Goal: Task Accomplishment & Management: Use online tool/utility

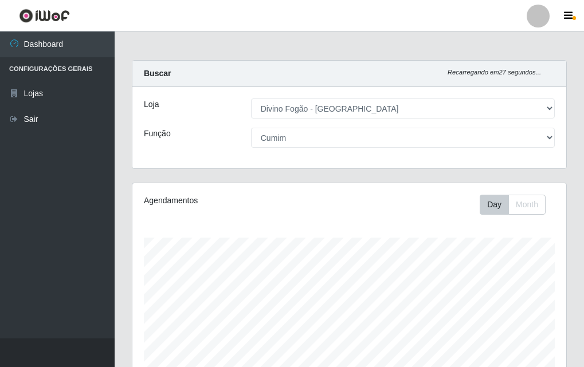
select select "499"
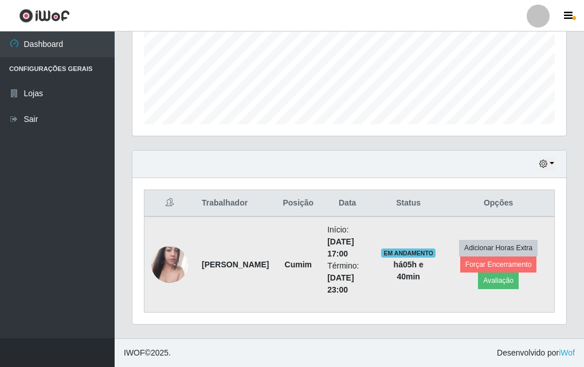
scroll to position [238, 434]
click at [177, 271] on img at bounding box center [169, 264] width 37 height 65
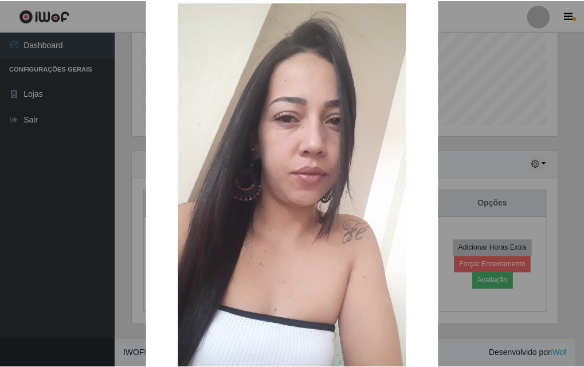
scroll to position [140, 0]
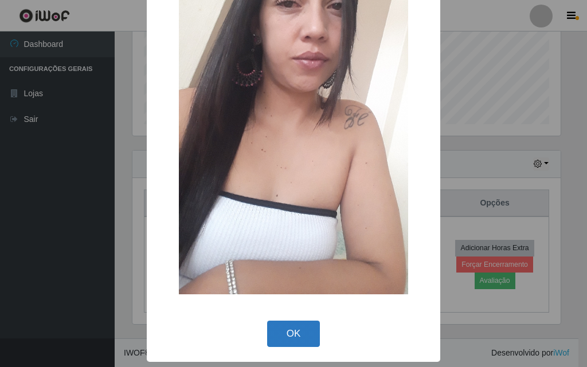
click at [299, 334] on button "OK" at bounding box center [293, 334] width 53 height 27
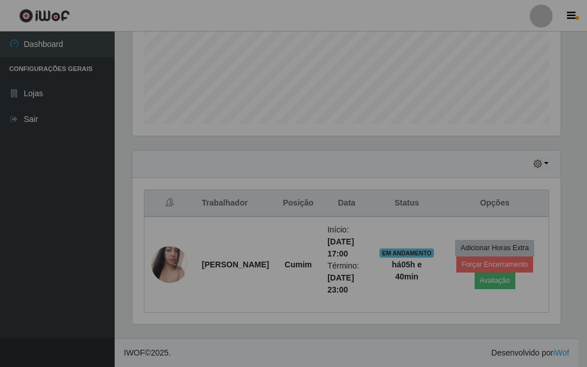
click at [299, 334] on div "× OK Cancel" at bounding box center [293, 183] width 587 height 367
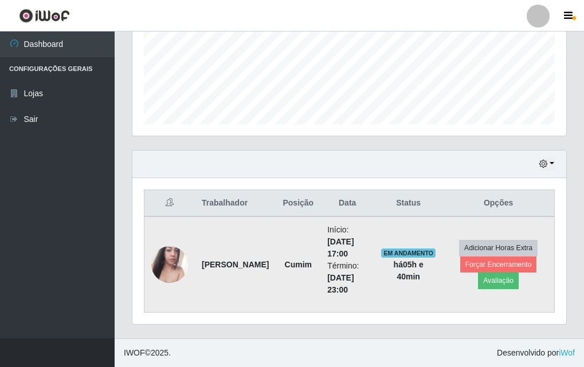
click at [167, 268] on img at bounding box center [169, 264] width 37 height 65
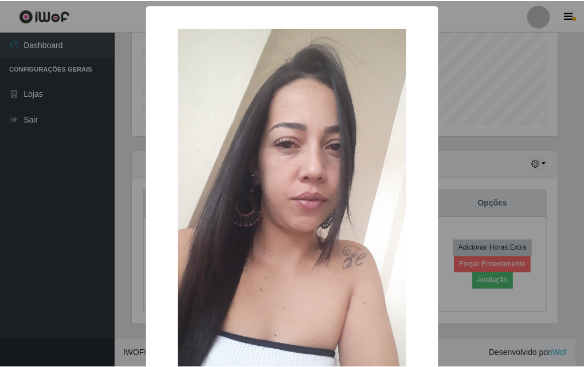
scroll to position [140, 0]
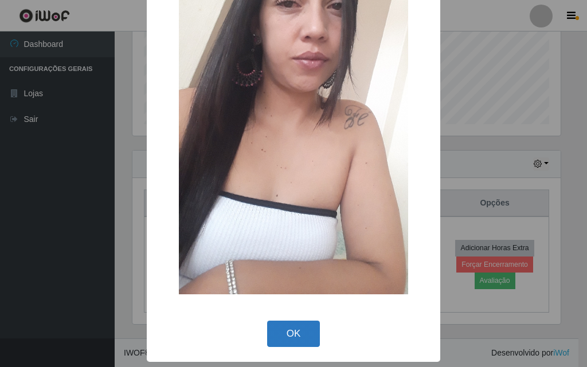
click at [292, 329] on button "OK" at bounding box center [293, 334] width 53 height 27
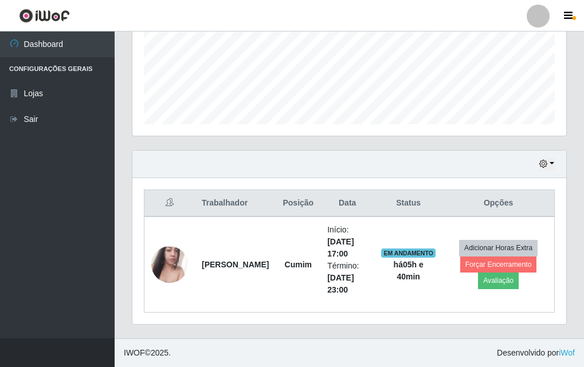
scroll to position [0, 0]
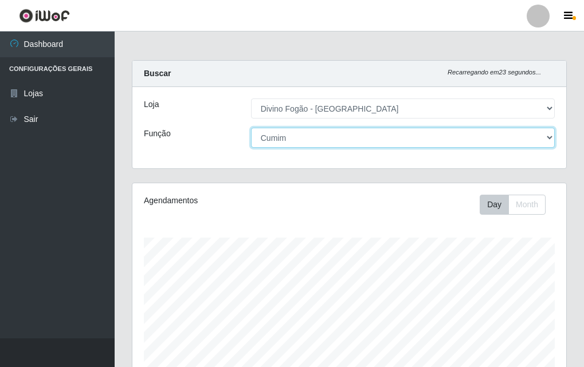
drag, startPoint x: 586, startPoint y: 212, endPoint x: 351, endPoint y: 141, distance: 246.0
click at [351, 141] on select "[Selecione...] ASG ASG + ASG ++ Auxiliar de Cozinha Auxiliar de Cozinha + Auxil…" at bounding box center [403, 138] width 304 height 20
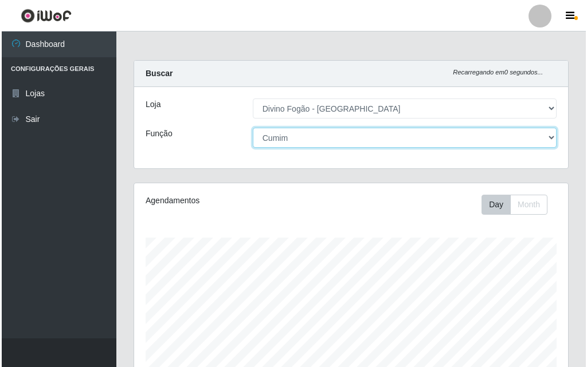
scroll to position [285, 0]
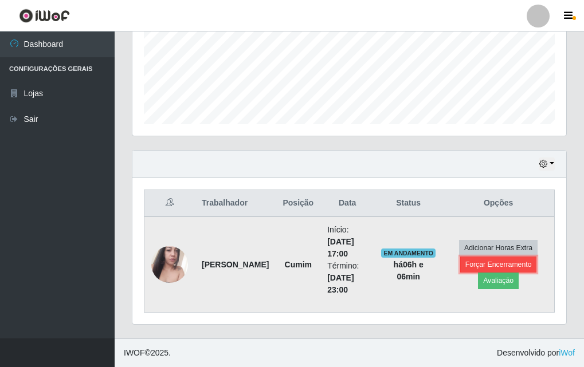
click at [507, 262] on button "Forçar Encerramento" at bounding box center [498, 265] width 77 height 16
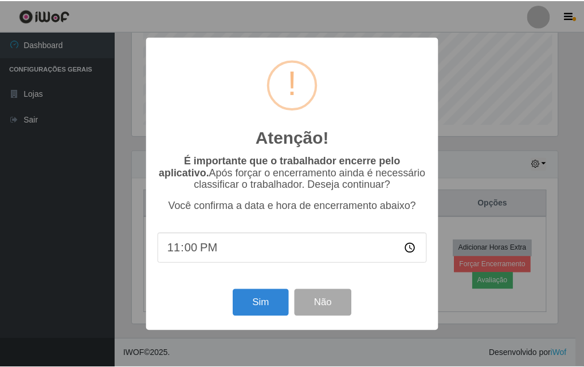
scroll to position [238, 428]
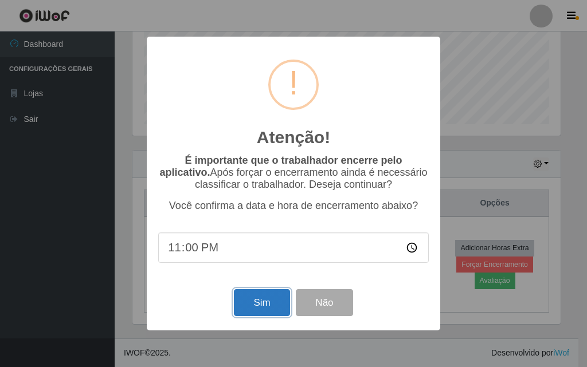
click at [250, 306] on button "Sim" at bounding box center [262, 302] width 56 height 27
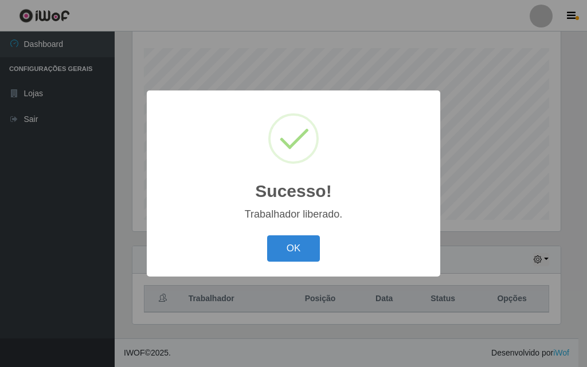
drag, startPoint x: 295, startPoint y: 241, endPoint x: 428, endPoint y: 161, distance: 155.3
click at [295, 241] on button "OK" at bounding box center [293, 249] width 53 height 27
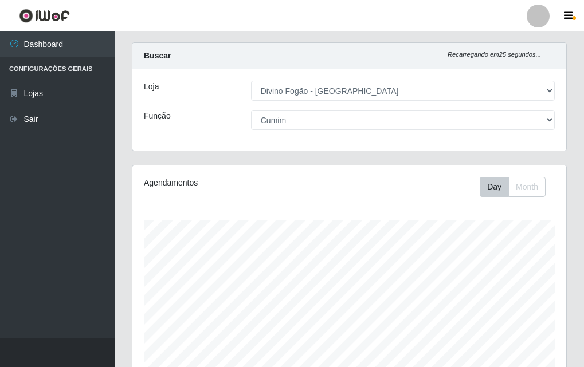
scroll to position [0, 0]
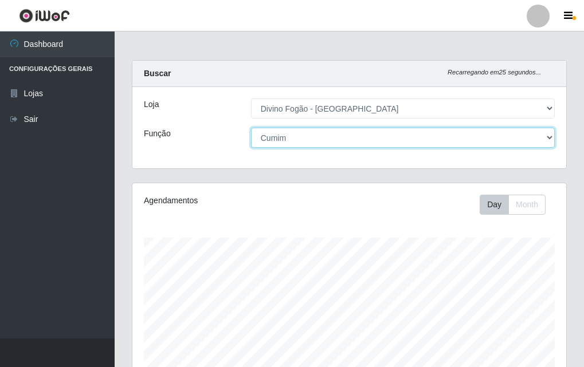
drag, startPoint x: 438, startPoint y: 139, endPoint x: 421, endPoint y: 147, distance: 19.7
click at [438, 139] on select "[Selecione...] ASG ASG + ASG ++ Auxiliar de Cozinha Auxiliar de Cozinha + Auxil…" at bounding box center [403, 138] width 304 height 20
click at [251, 128] on select "[Selecione...] ASG ASG + ASG ++ Auxiliar de Cozinha Auxiliar de Cozinha + Auxil…" at bounding box center [403, 138] width 304 height 20
drag, startPoint x: 326, startPoint y: 134, endPoint x: 328, endPoint y: 145, distance: 11.6
click at [326, 134] on select "[Selecione...] ASG ASG + ASG ++ Auxiliar de Cozinha Auxiliar de Cozinha + Auxil…" at bounding box center [403, 138] width 304 height 20
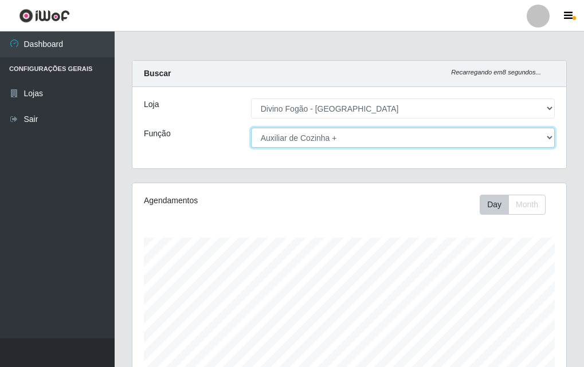
select select "9"
click at [251, 128] on select "[Selecione...] ASG ASG + ASG ++ Auxiliar de Cozinha Auxiliar de Cozinha + Auxil…" at bounding box center [403, 138] width 304 height 20
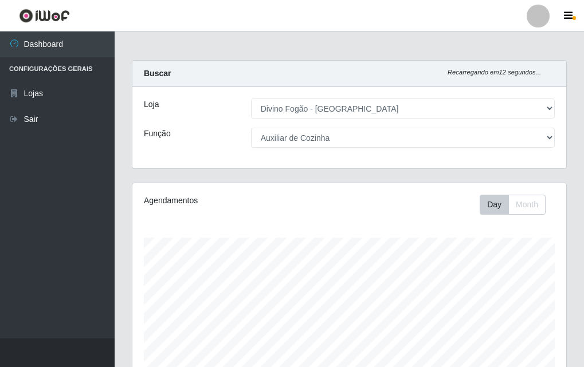
scroll to position [285, 0]
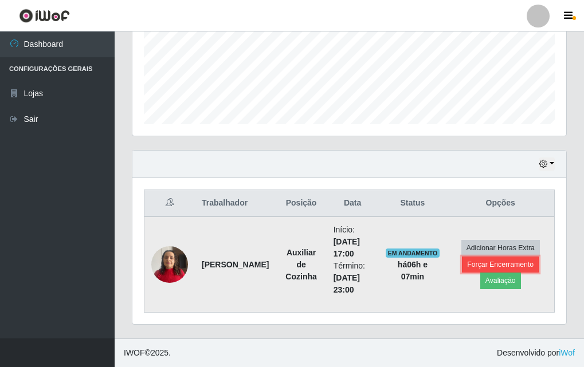
click at [491, 258] on button "Forçar Encerramento" at bounding box center [500, 265] width 77 height 16
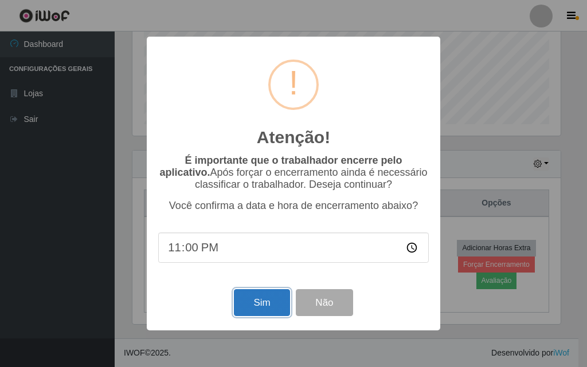
click at [269, 307] on button "Sim" at bounding box center [262, 302] width 56 height 27
